Goal: Task Accomplishment & Management: Manage account settings

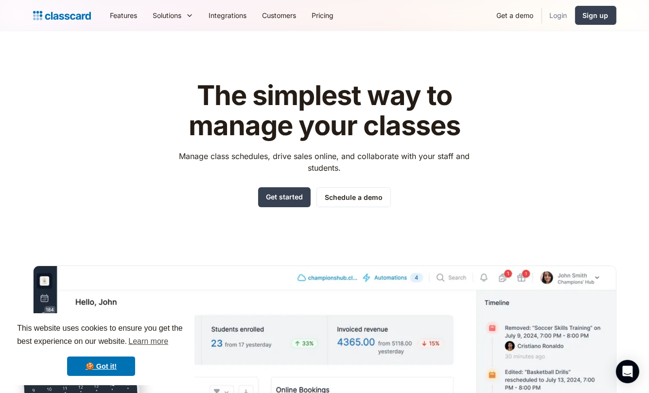
click at [559, 15] on link "Login" at bounding box center [558, 15] width 33 height 22
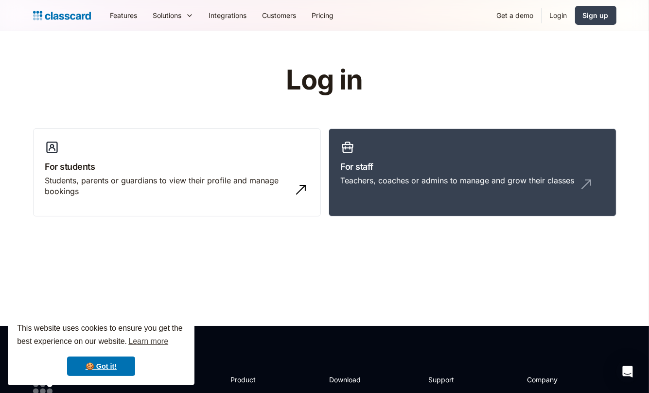
click at [559, 15] on link "Login" at bounding box center [558, 15] width 33 height 22
